Goal: Task Accomplishment & Management: Complete application form

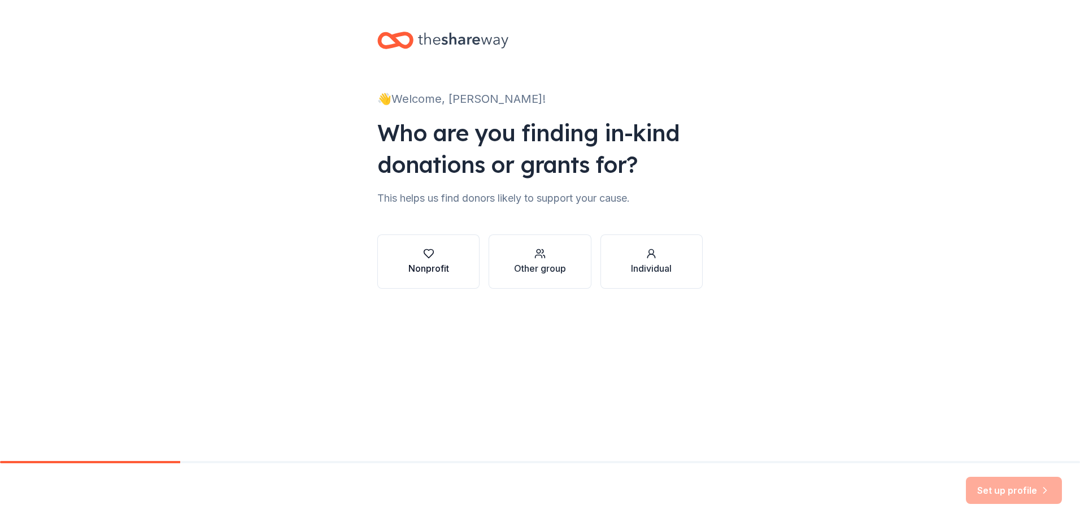
click at [438, 268] on div "Nonprofit" at bounding box center [428, 269] width 41 height 14
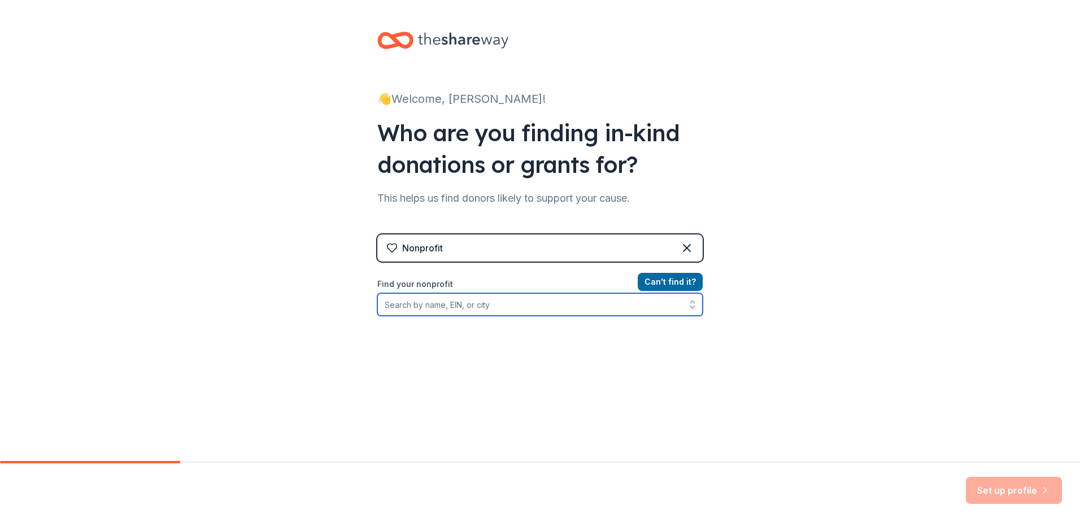
click at [464, 307] on input "Find your nonprofit" at bounding box center [539, 304] width 325 height 23
type input "K"
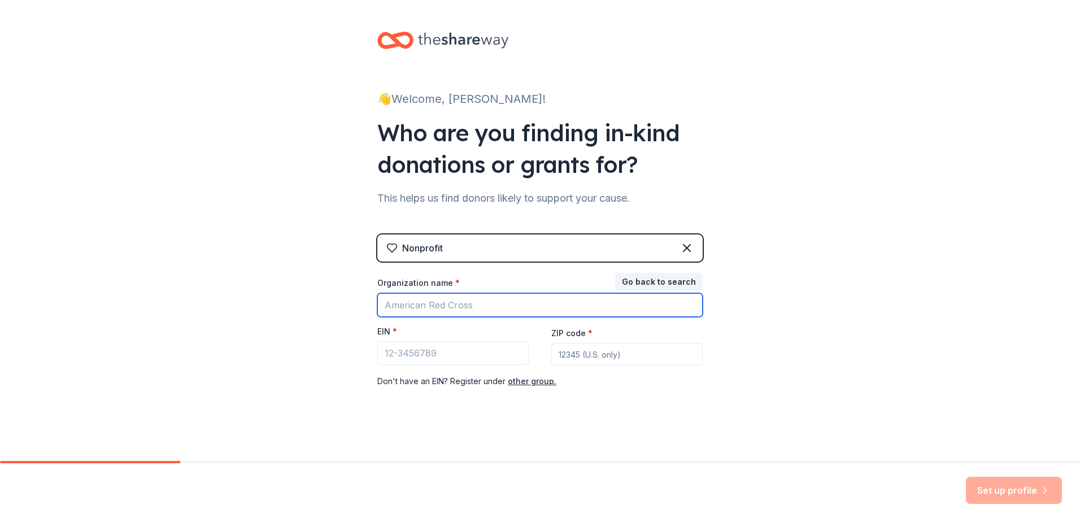
click at [464, 307] on input "Organization name *" at bounding box center [539, 305] width 325 height 24
type input "Guiding Star Missionary Baptist Church"
click at [599, 308] on input "Guiding Star Missionary Baptist Church" at bounding box center [539, 305] width 325 height 24
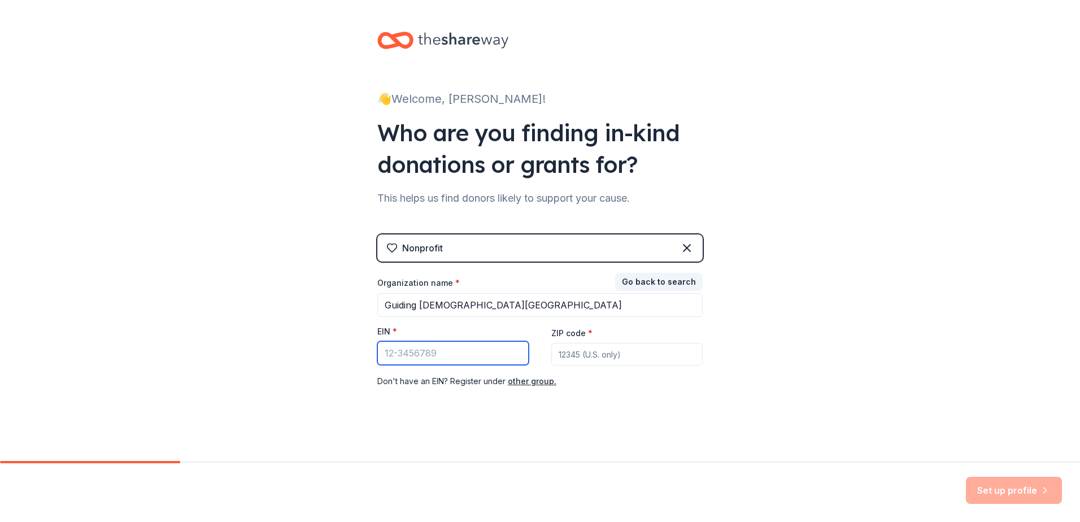
click at [444, 354] on input "EIN *" at bounding box center [452, 353] width 151 height 24
paste input "48-1119384"
type input "48-1119384"
click at [640, 353] on input "ZIP code *" at bounding box center [626, 354] width 151 height 23
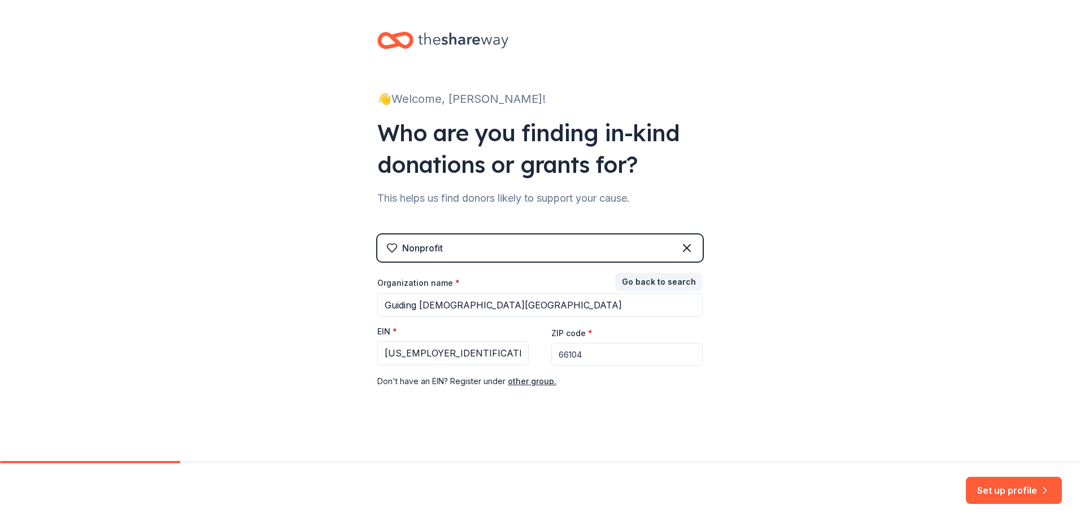
type input "66104"
click at [1014, 492] on button "Set up profile" at bounding box center [1014, 490] width 96 height 27
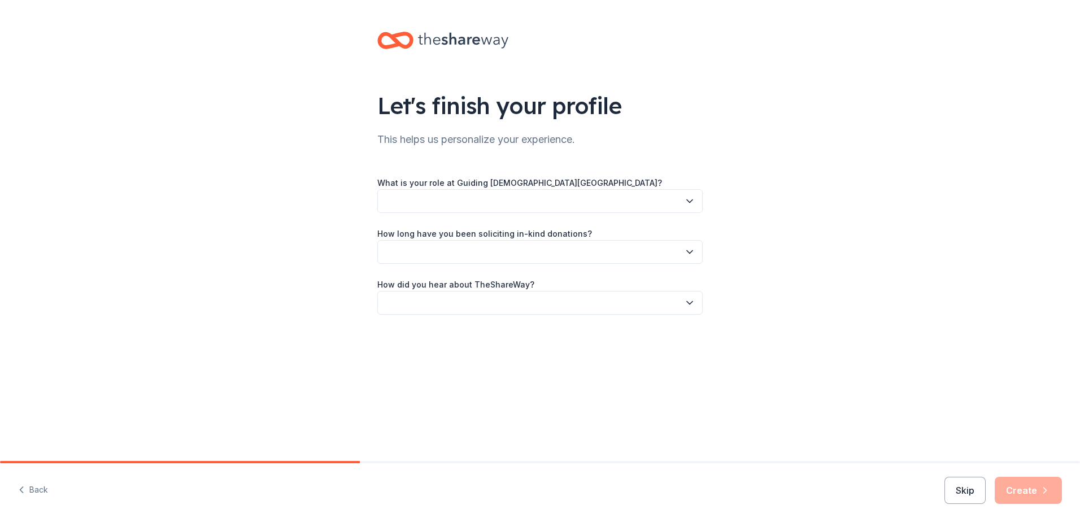
click at [467, 194] on button "button" at bounding box center [539, 201] width 325 height 24
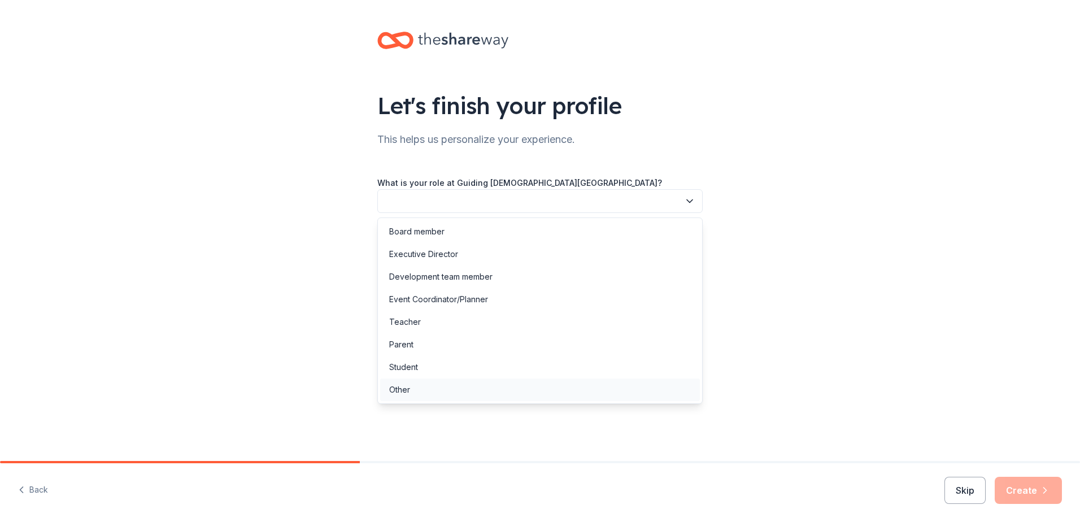
click at [412, 397] on div "Other" at bounding box center [540, 389] width 320 height 23
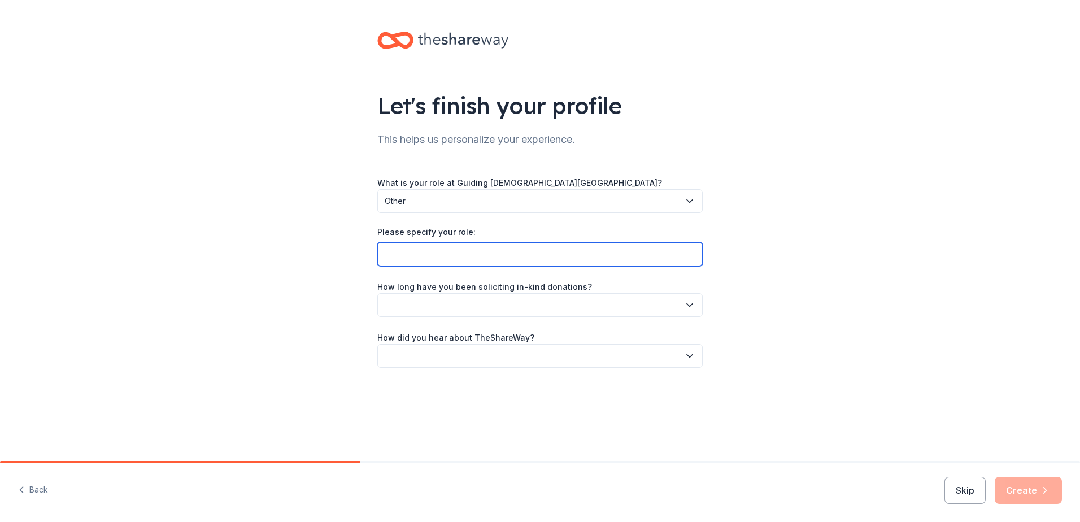
click at [414, 245] on input "Please specify your role:" at bounding box center [539, 254] width 325 height 24
type input "D"
type input "Resource Depot Contact"
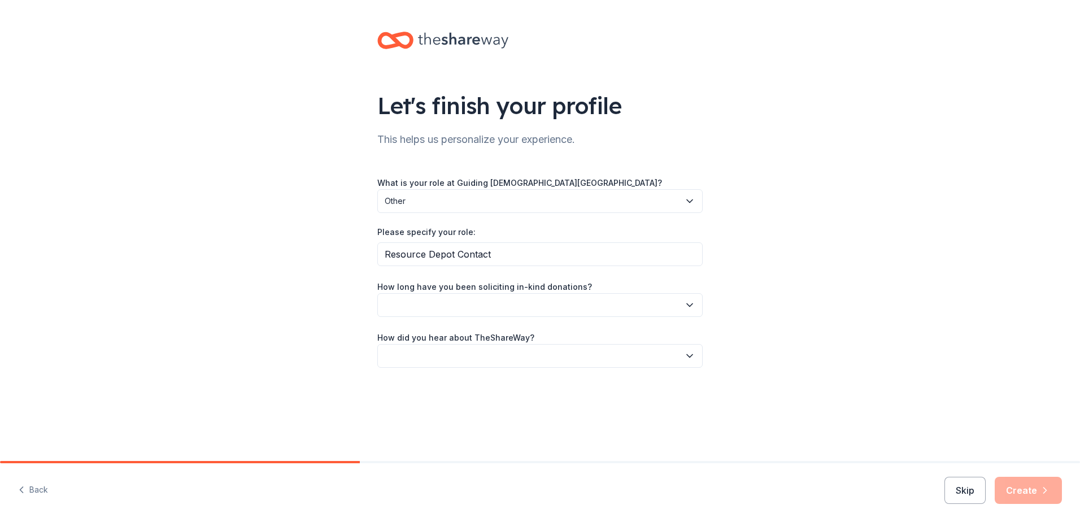
click at [429, 312] on button "button" at bounding box center [539, 305] width 325 height 24
click at [437, 330] on div "This is my first time!" at bounding box center [425, 336] width 72 height 14
click at [451, 354] on button "button" at bounding box center [539, 356] width 325 height 24
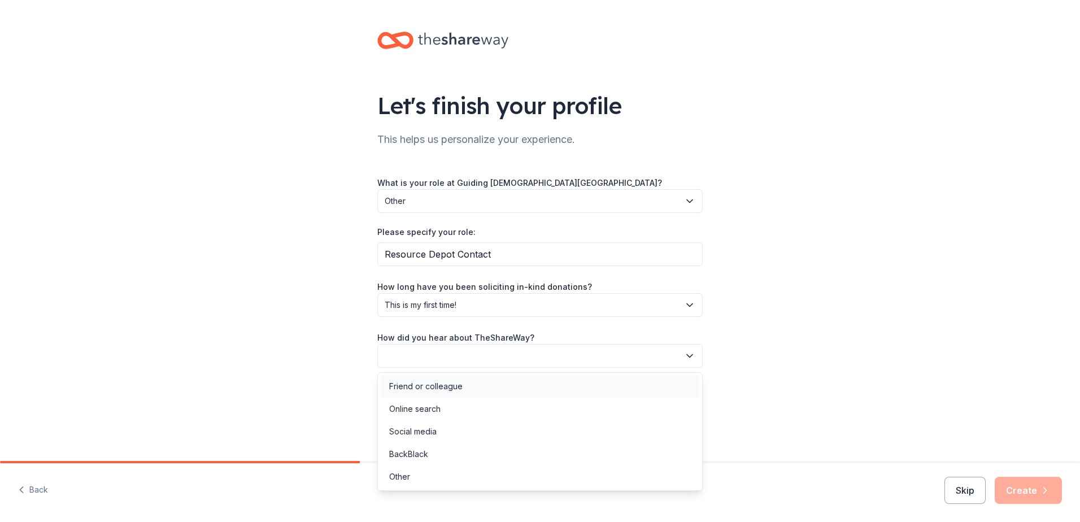
click at [434, 386] on div "Friend or colleague" at bounding box center [425, 387] width 73 height 14
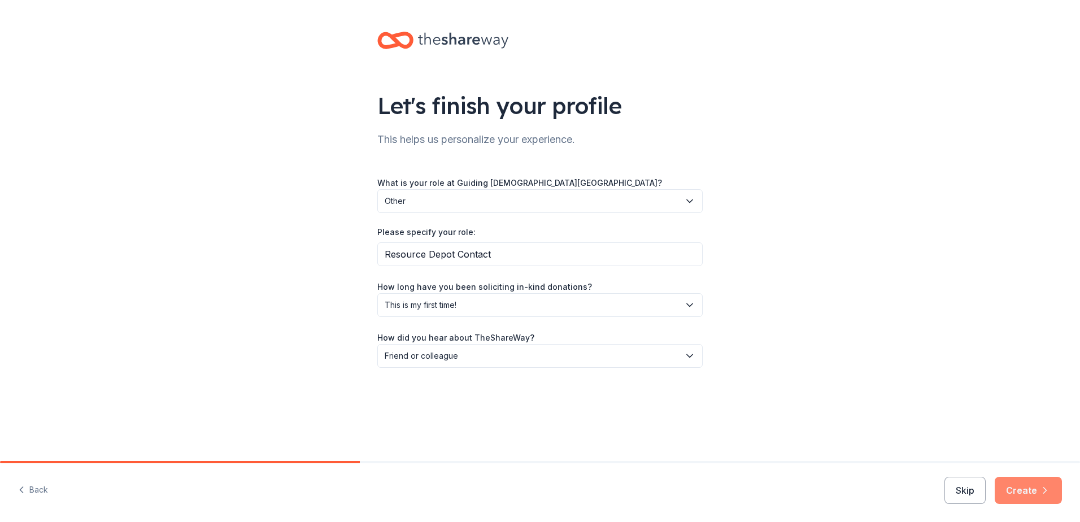
click at [1027, 495] on button "Create" at bounding box center [1028, 490] width 67 height 27
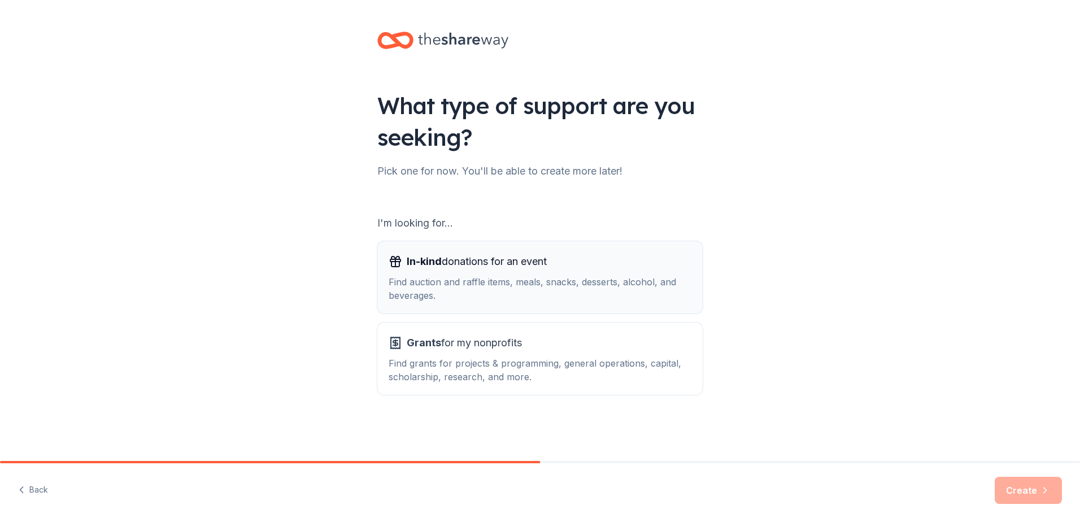
click at [468, 267] on span "In-kind donations for an event" at bounding box center [477, 261] width 140 height 18
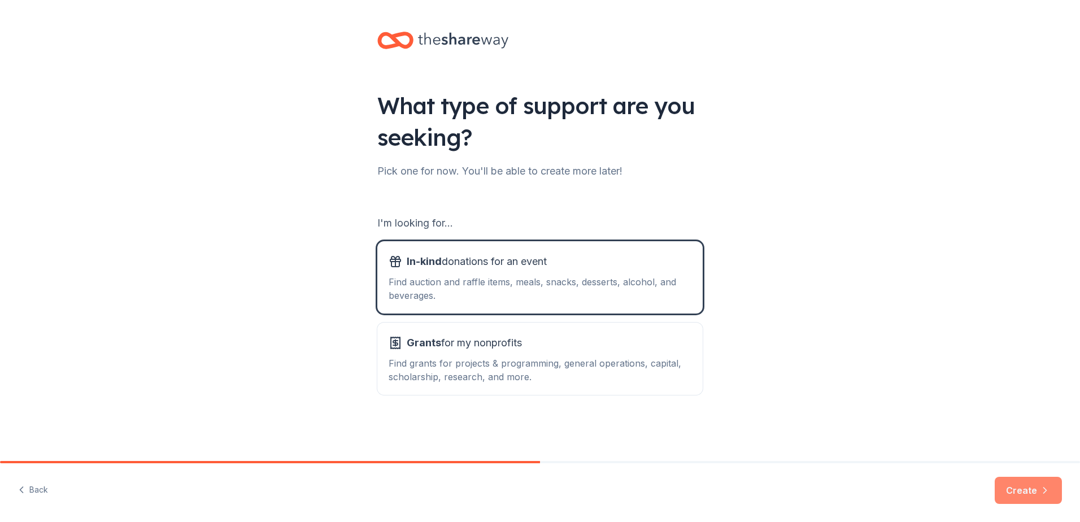
click at [1029, 485] on button "Create" at bounding box center [1028, 490] width 67 height 27
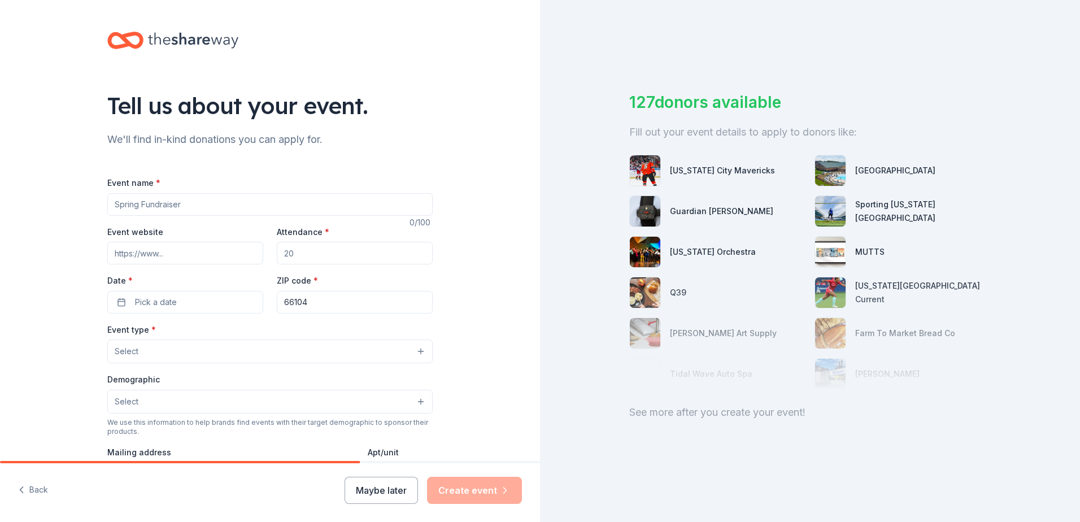
click at [144, 204] on input "Event name *" at bounding box center [269, 204] width 325 height 23
type input "Resource Depot"
click at [211, 300] on button "Pick a date" at bounding box center [185, 302] width 156 height 23
click at [243, 337] on button "Go to next month" at bounding box center [242, 332] width 16 height 16
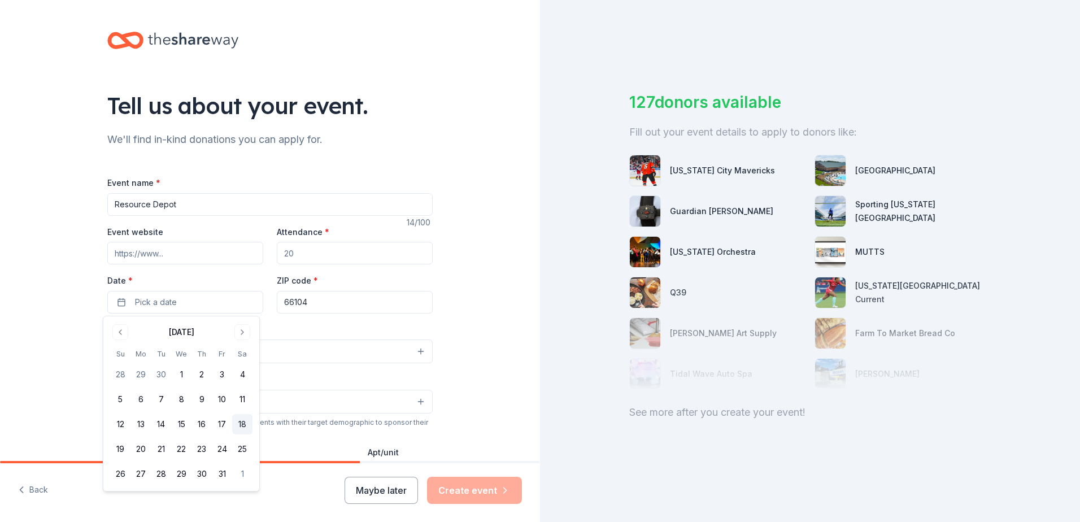
click at [242, 421] on button "18" at bounding box center [242, 424] width 20 height 20
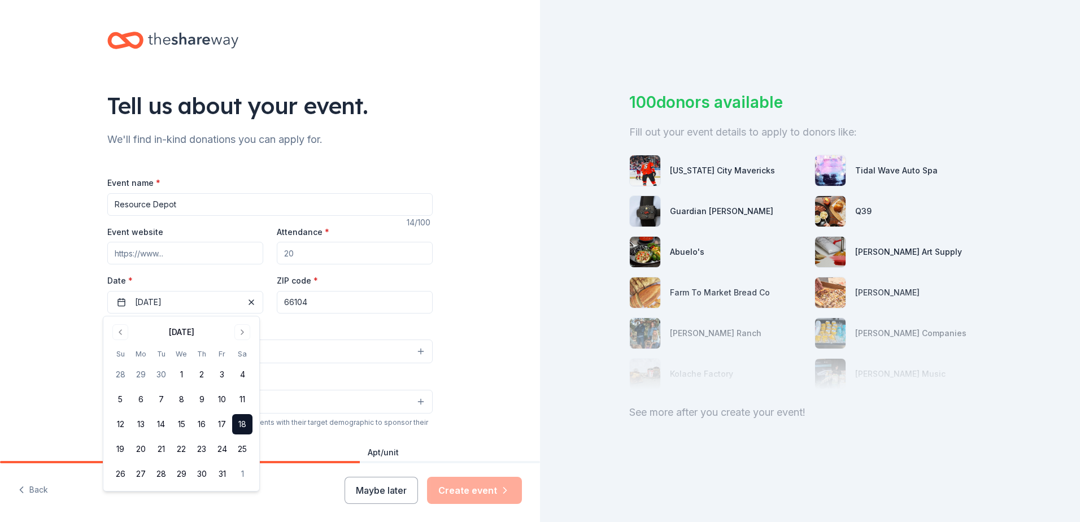
click at [330, 257] on input "Attendance *" at bounding box center [355, 253] width 156 height 23
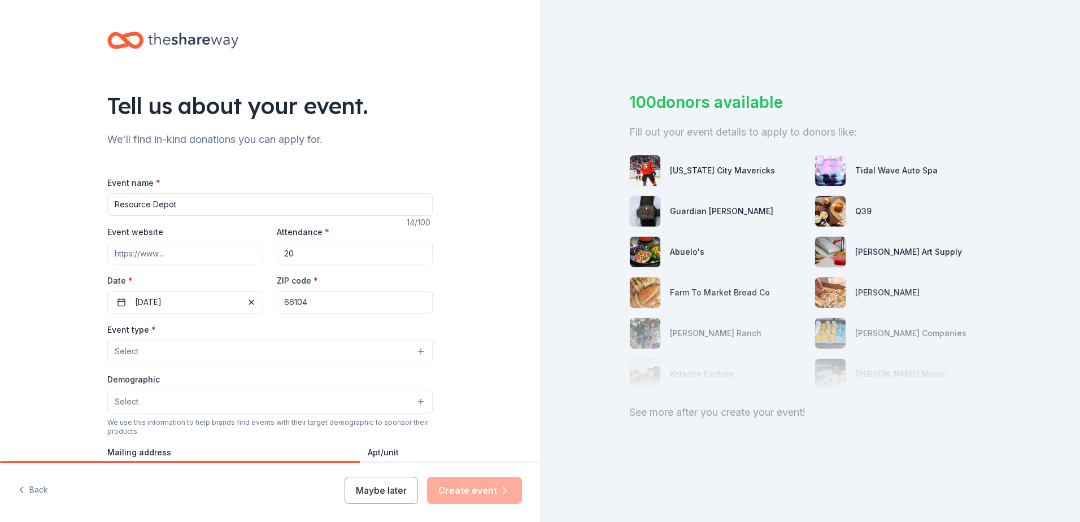
type input "20"
click at [165, 338] on div "Event type * Select" at bounding box center [269, 343] width 325 height 41
click at [175, 346] on button "Select" at bounding box center [269, 351] width 325 height 24
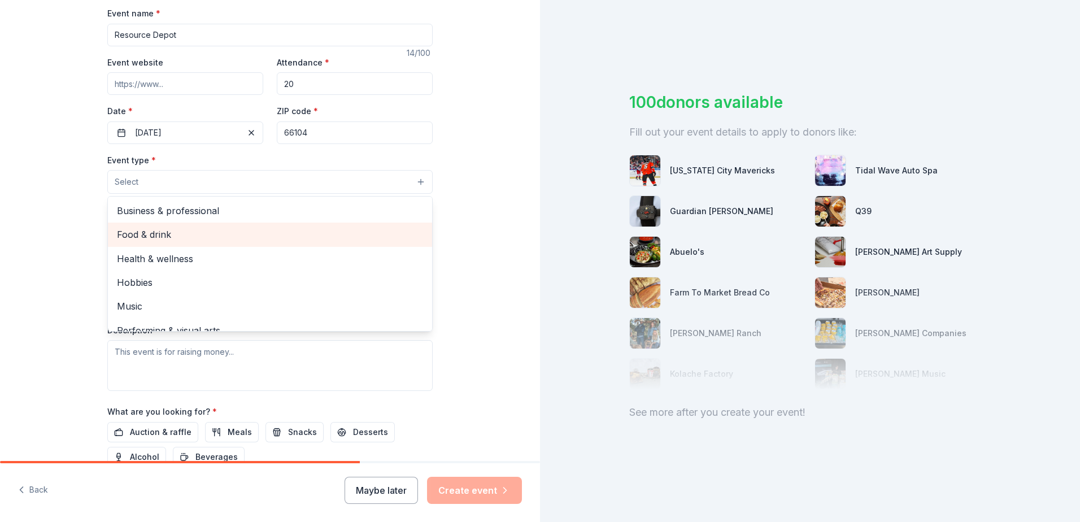
scroll to position [38, 0]
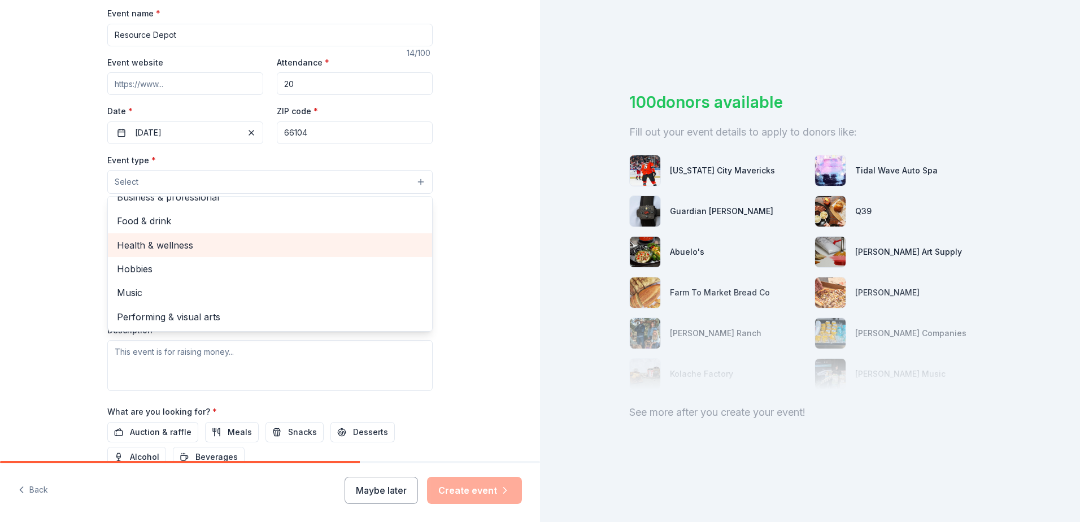
click at [159, 245] on span "Health & wellness" at bounding box center [270, 245] width 306 height 15
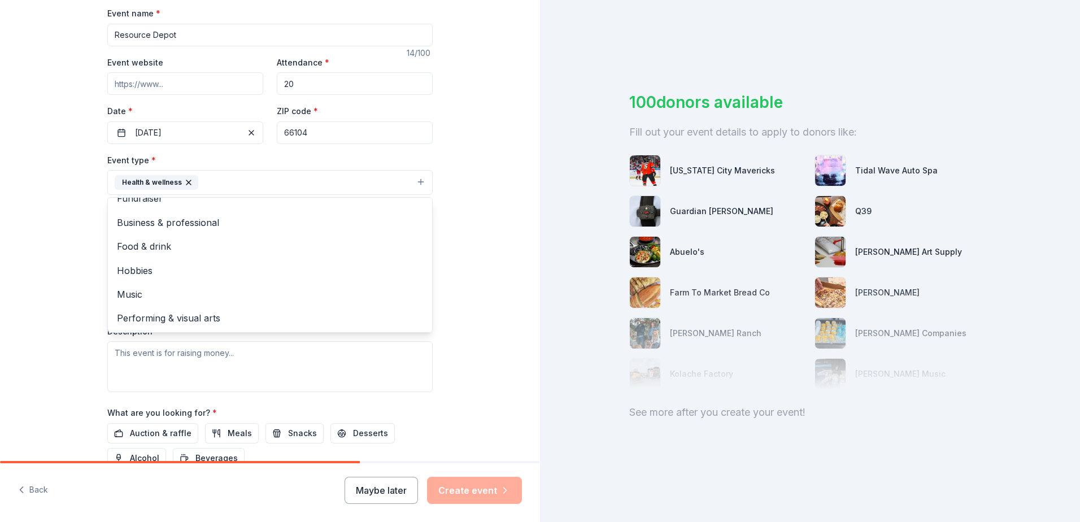
click at [80, 219] on div "Tell us about your event. We'll find in-kind donations you can apply for. Event…" at bounding box center [270, 207] width 540 height 753
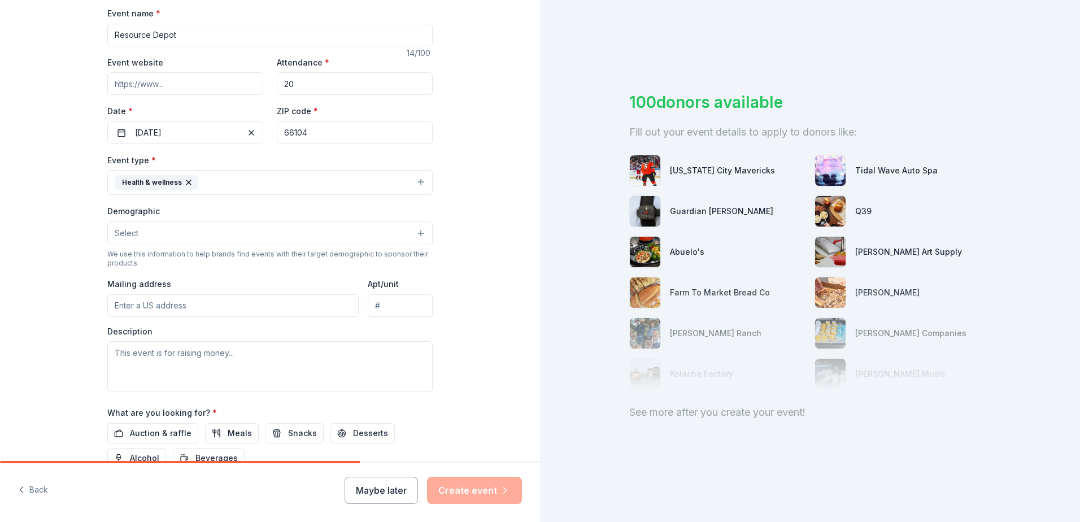
click at [187, 232] on button "Select" at bounding box center [269, 233] width 325 height 24
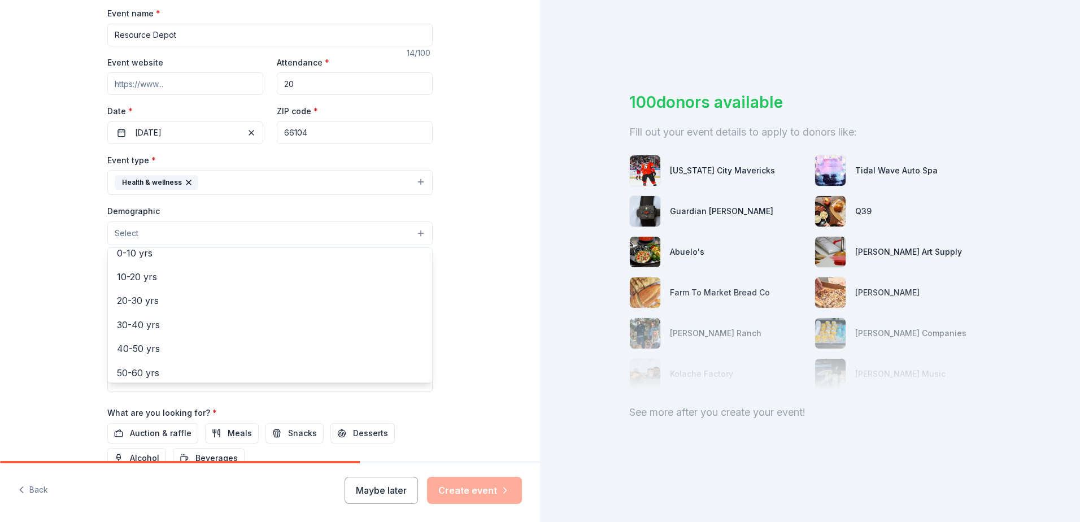
scroll to position [12, 0]
click at [173, 305] on span "Mostly women" at bounding box center [270, 298] width 306 height 15
click at [41, 262] on div "Tell us about your event. We'll find in-kind donations you can apply for. Event…" at bounding box center [270, 208] width 540 height 754
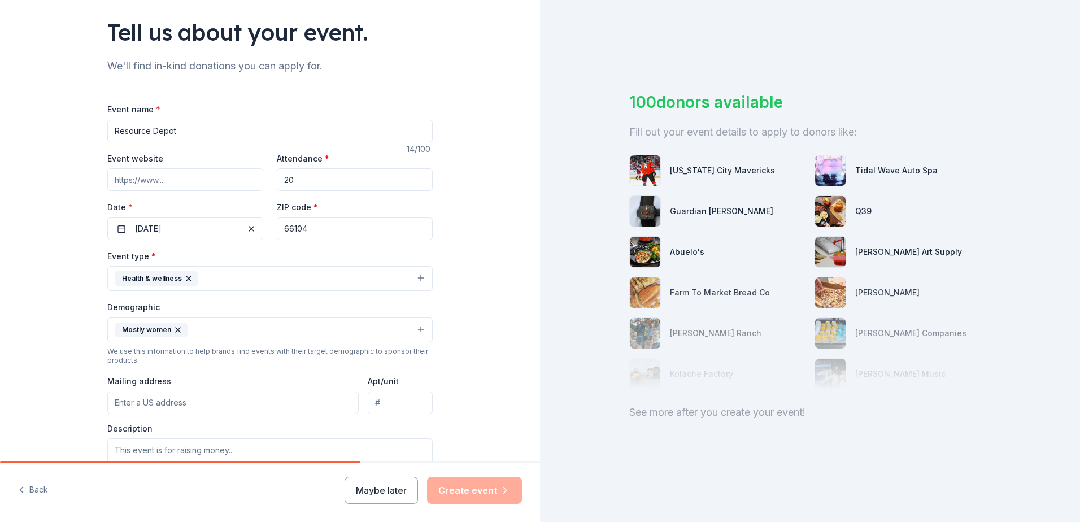
scroll to position [282, 0]
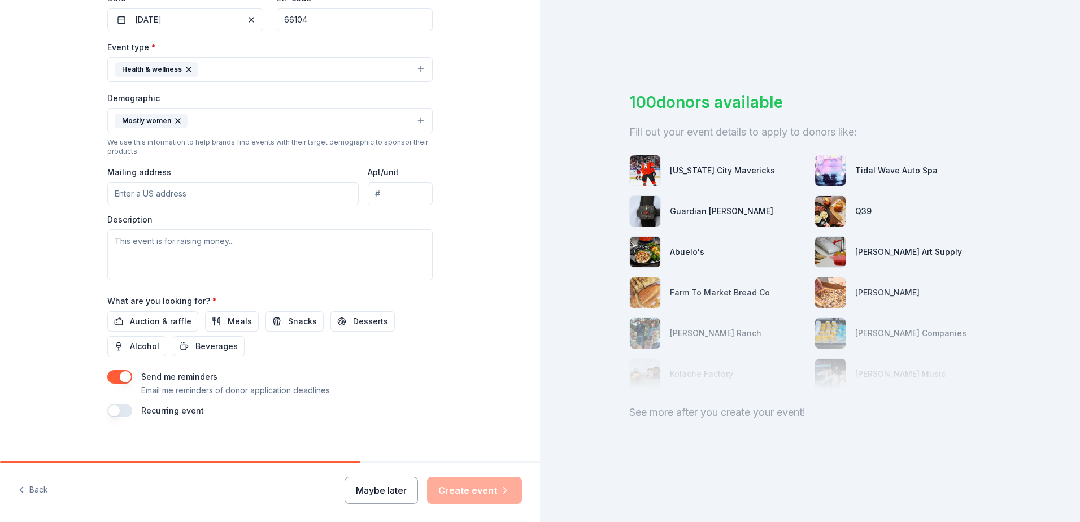
click at [396, 488] on button "Maybe later" at bounding box center [381, 490] width 73 height 27
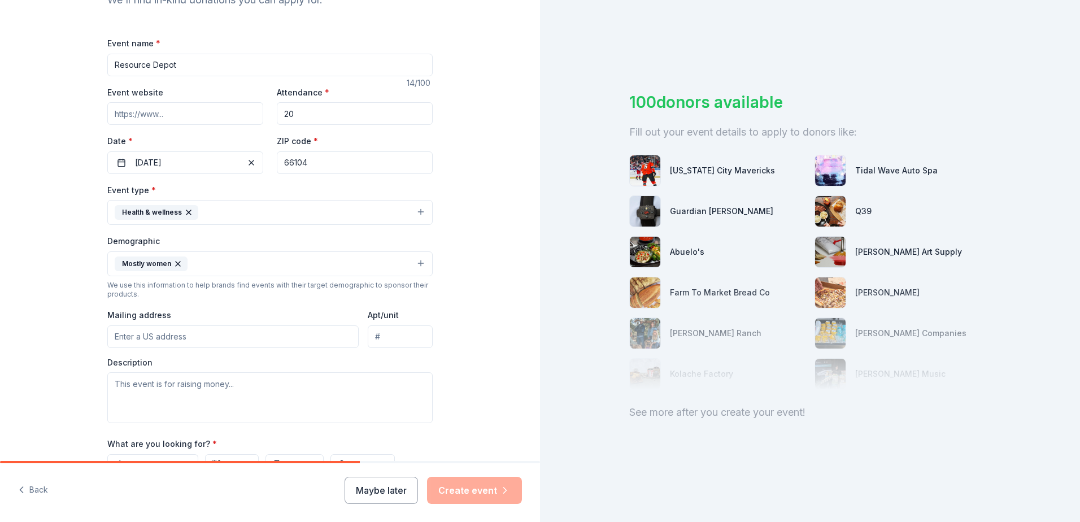
scroll to position [0, 0]
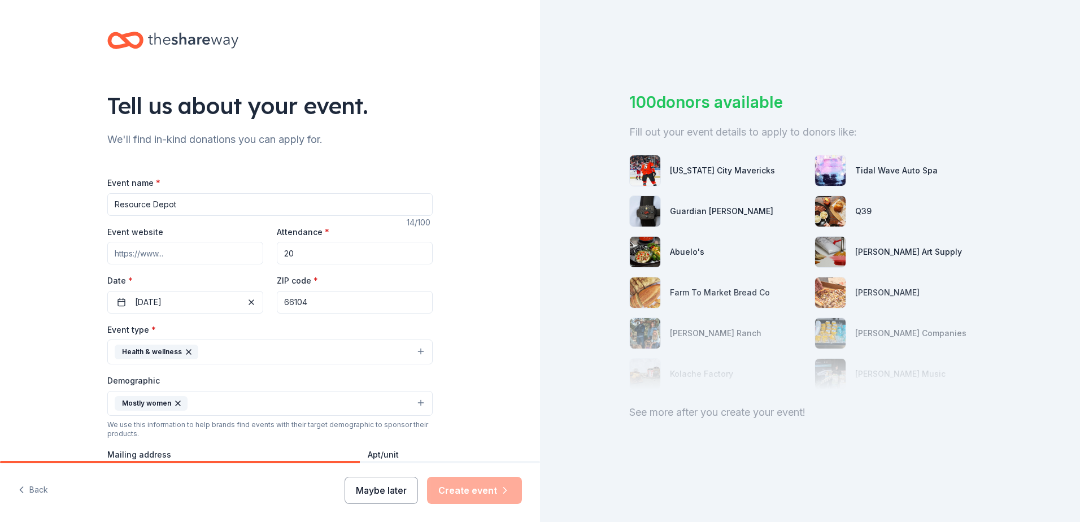
click at [376, 490] on button "Maybe later" at bounding box center [381, 490] width 73 height 27
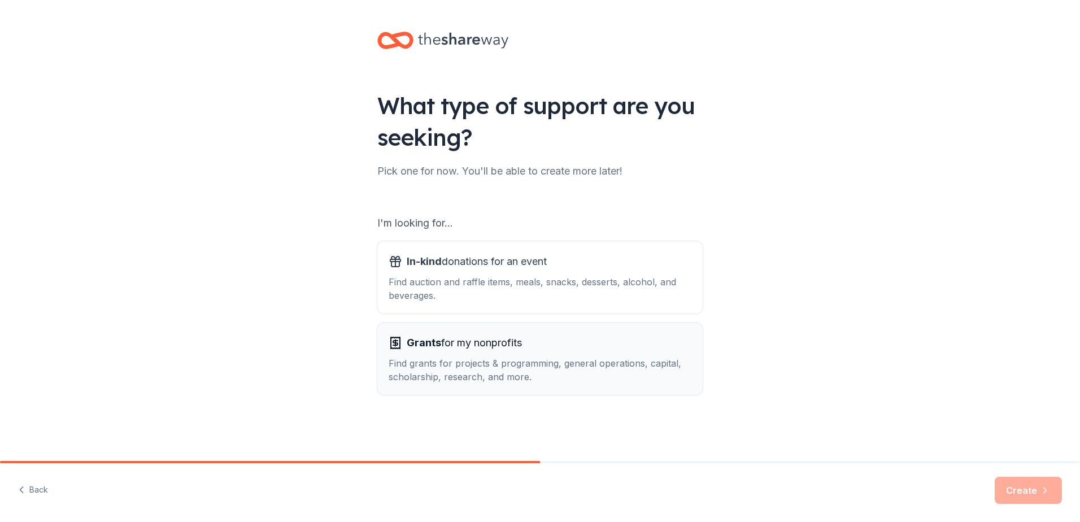
click at [547, 359] on div "Find grants for projects & programming, general operations, capital, scholarshi…" at bounding box center [540, 369] width 303 height 27
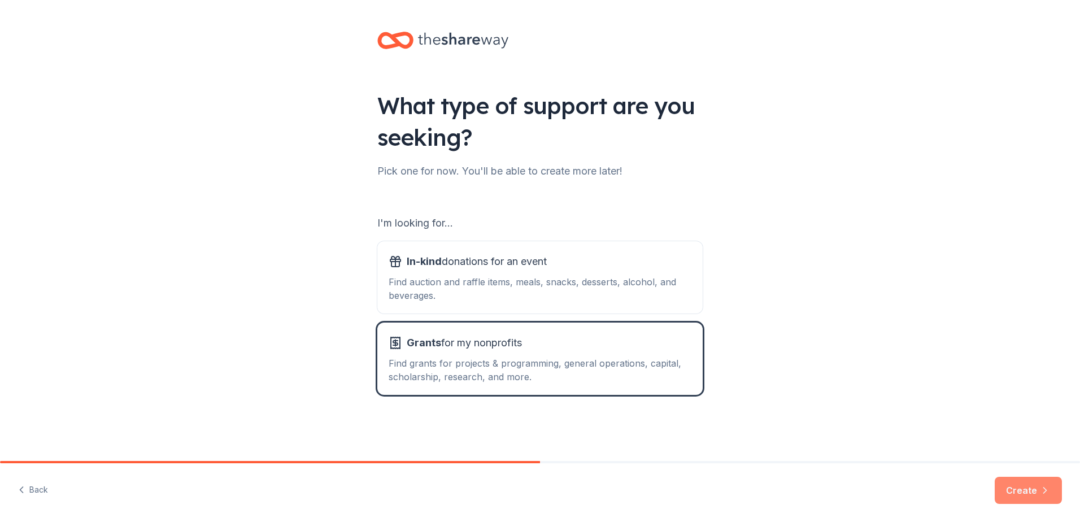
click at [1045, 486] on icon "button" at bounding box center [1044, 490] width 11 height 11
click at [464, 33] on icon at bounding box center [463, 40] width 90 height 23
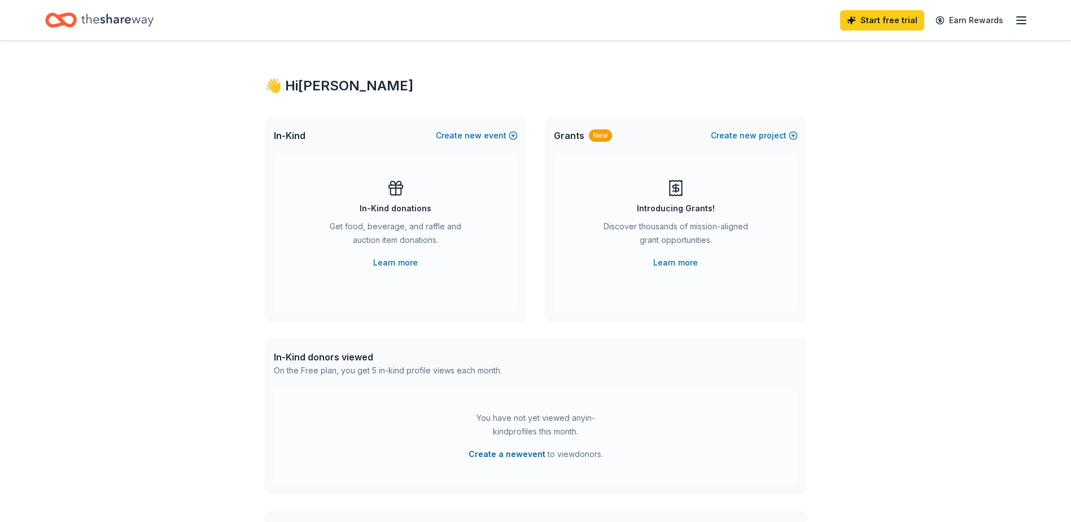
click at [679, 228] on div "Discover thousands of mission-aligned grant opportunities." at bounding box center [676, 236] width 154 height 32
click at [686, 263] on link "Learn more" at bounding box center [676, 263] width 45 height 14
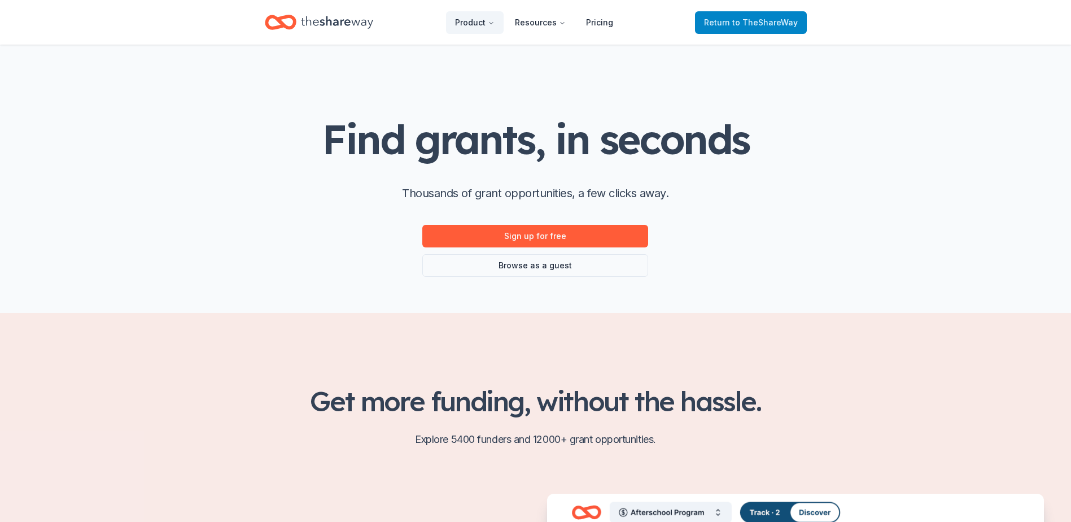
click at [730, 25] on span "Return to TheShareWay" at bounding box center [751, 23] width 94 height 14
